Goal: Transaction & Acquisition: Purchase product/service

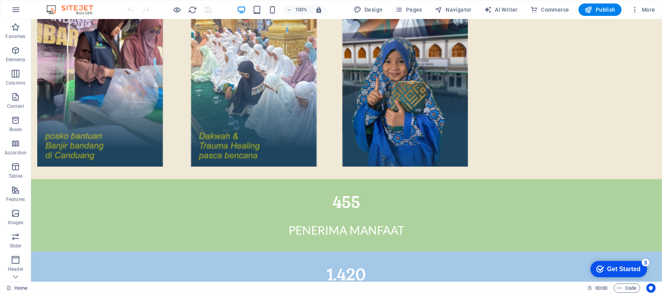
scroll to position [1313, 0]
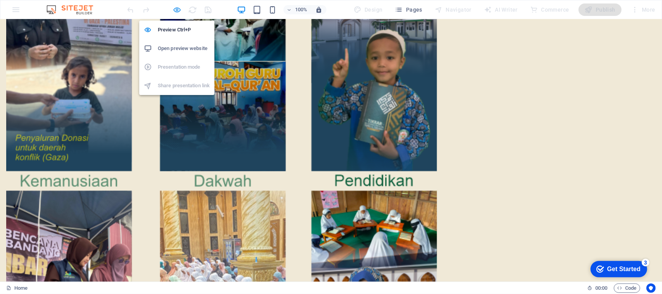
scroll to position [1346, 0]
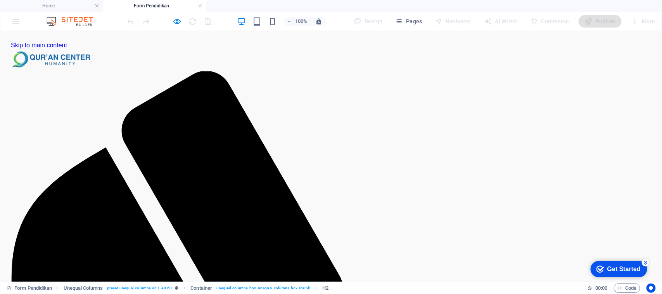
scroll to position [66, 0]
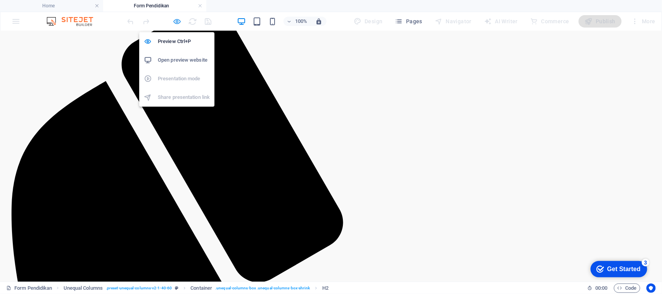
click at [173, 23] on icon "button" at bounding box center [177, 21] width 9 height 9
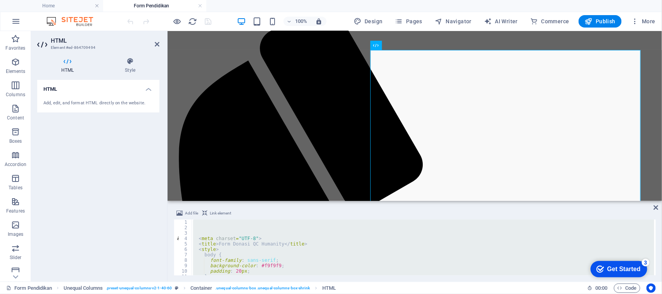
type textarea "document.getElement"
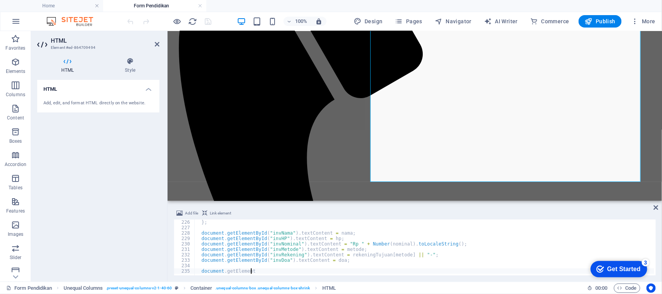
scroll to position [176, 0]
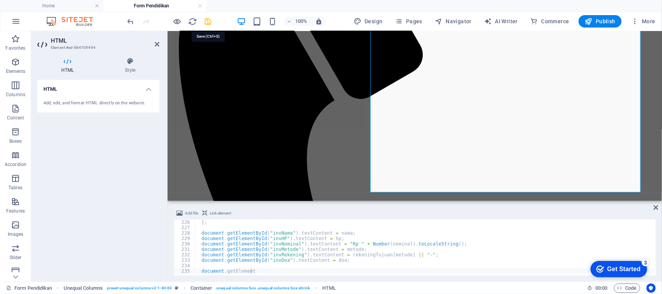
click at [209, 22] on icon "save" at bounding box center [208, 21] width 9 height 9
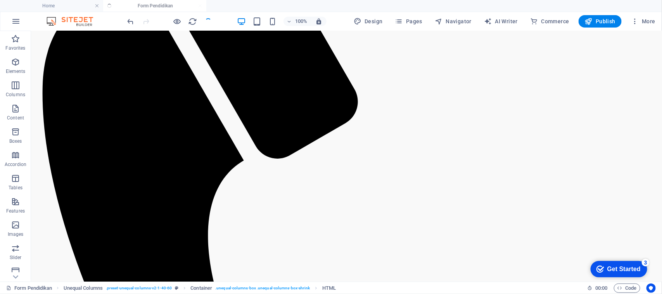
scroll to position [107, 0]
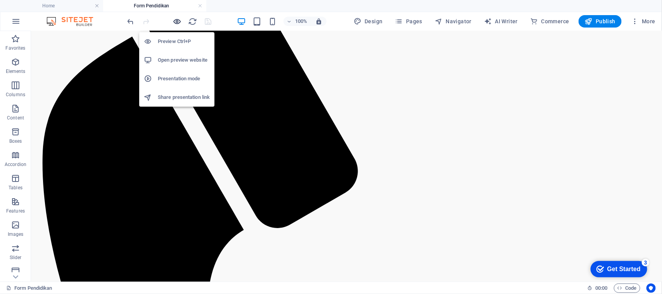
drag, startPoint x: 177, startPoint y: 20, endPoint x: 460, endPoint y: 129, distance: 303.2
click at [177, 20] on icon "button" at bounding box center [177, 21] width 9 height 9
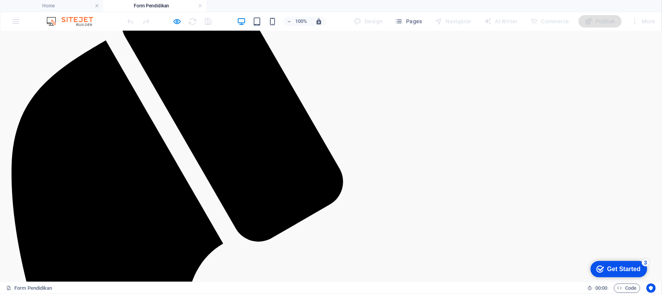
scroll to position [97, 0]
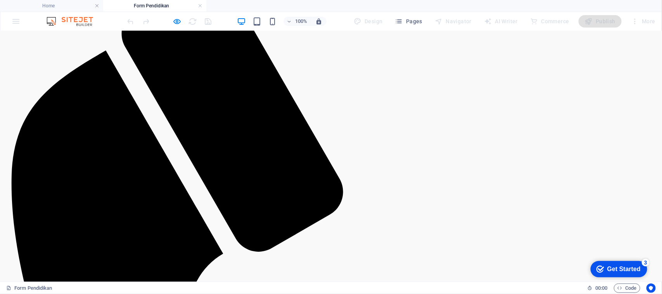
select select "Transfer Mandiri"
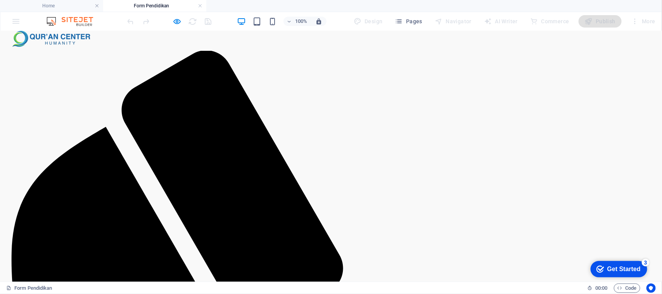
scroll to position [18, 0]
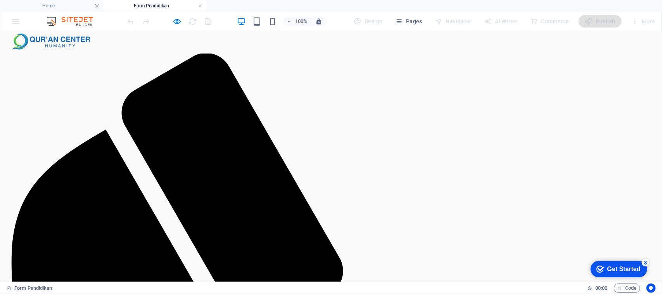
type input "weew"
type input "081378670006"
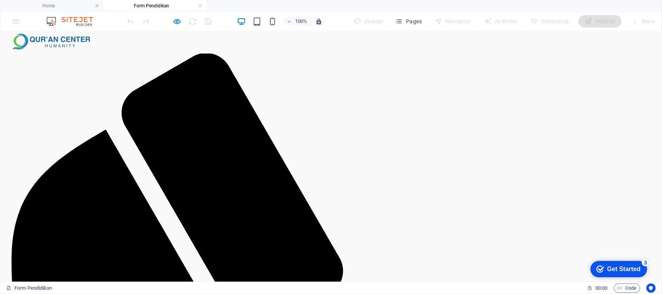
type input "[EMAIL_ADDRESS][DOMAIN_NAME]"
select select "Pria"
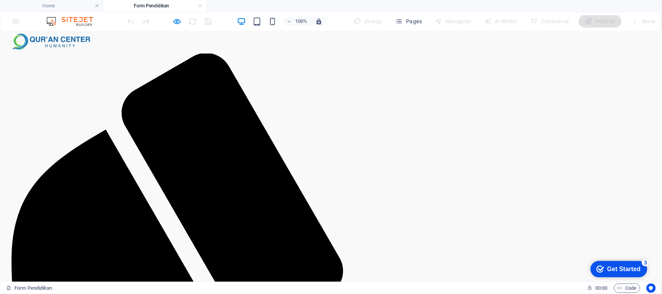
type textarea "erwer"
select select "Transfer BSI"
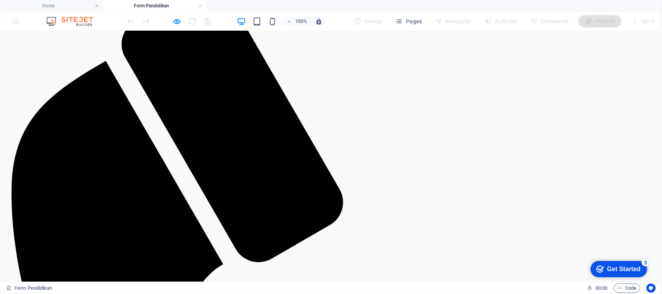
scroll to position [90, 0]
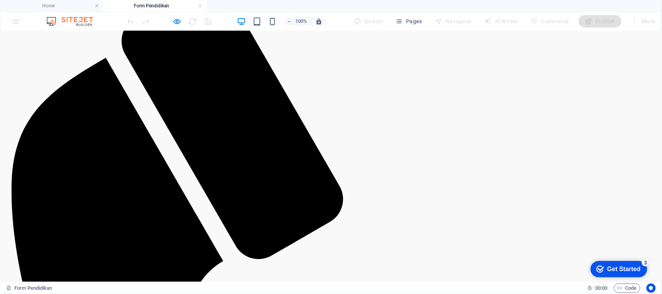
type textarea "edde"
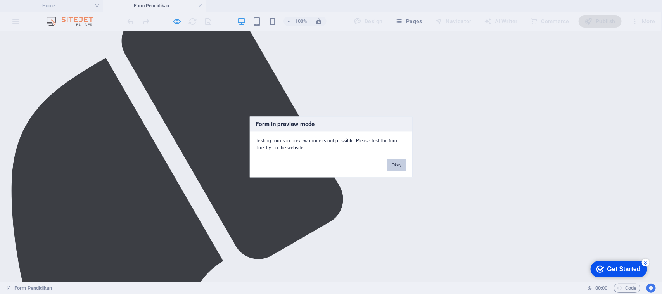
click at [394, 169] on button "Okay" at bounding box center [396, 165] width 19 height 12
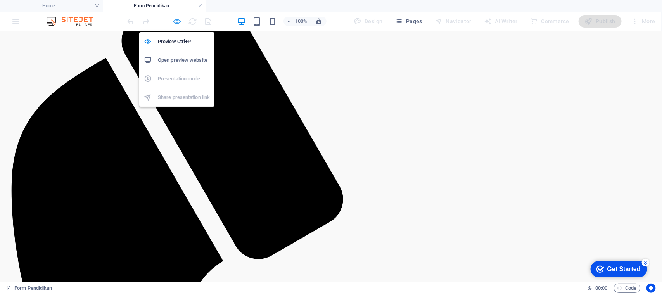
click at [177, 22] on icon "button" at bounding box center [177, 21] width 9 height 9
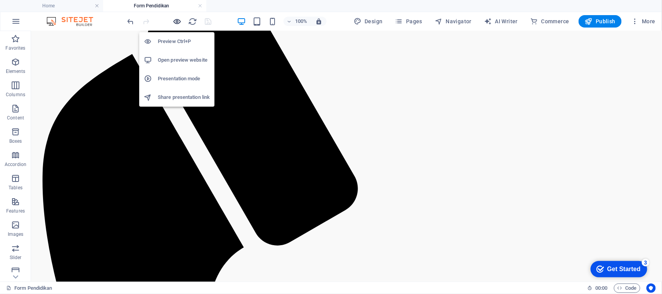
scroll to position [90, 0]
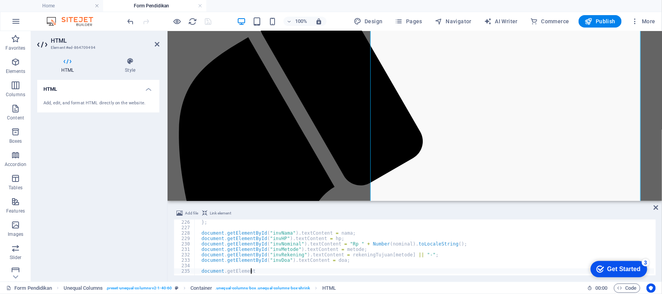
click at [338, 260] on div "} ; document . getElementById ( "invNama" ) . textContent = nama ; document . g…" at bounding box center [436, 251] width 484 height 65
type textarea "document.getElement"
